Goal: Transaction & Acquisition: Download file/media

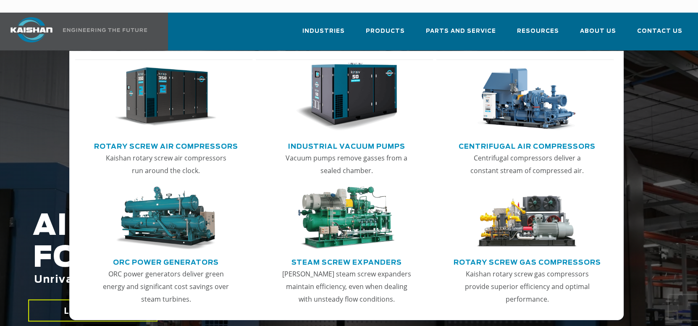
click at [181, 82] on img "Main menu" at bounding box center [166, 97] width 102 height 69
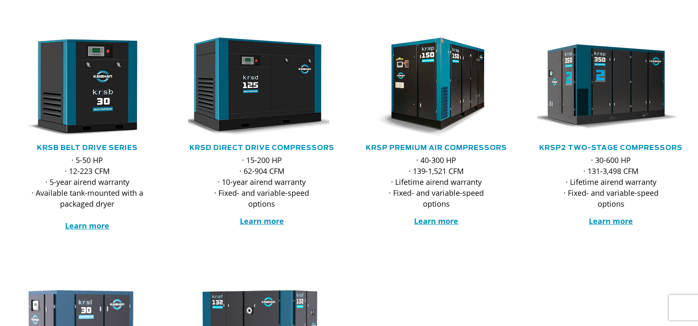
scroll to position [167, 0]
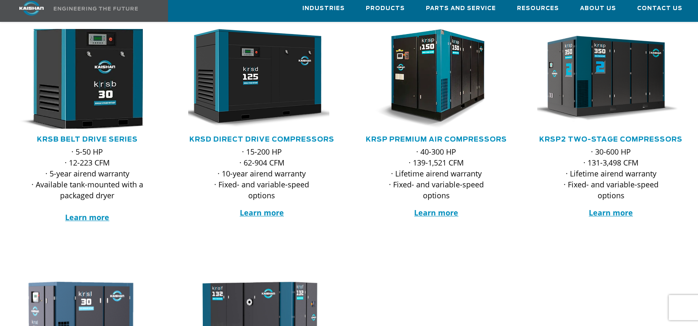
click at [104, 107] on img at bounding box center [81, 79] width 162 height 110
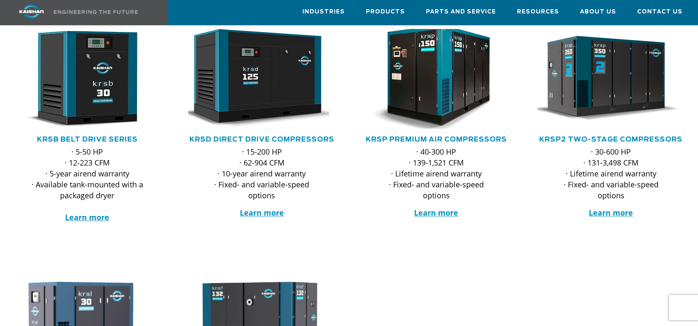
click at [436, 69] on img at bounding box center [429, 79] width 162 height 110
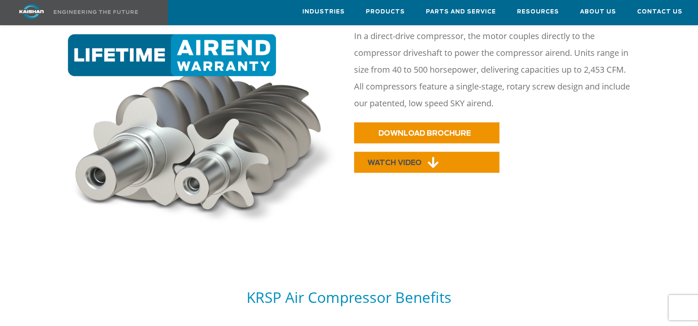
scroll to position [461, 0]
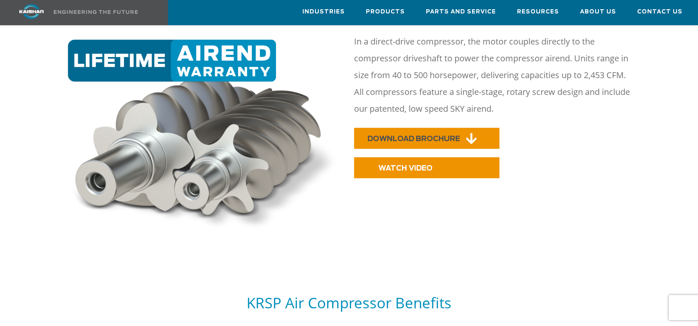
click at [410, 128] on link "DOWNLOAD BROCHURE" at bounding box center [426, 138] width 145 height 21
